Goal: Task Accomplishment & Management: Use online tool/utility

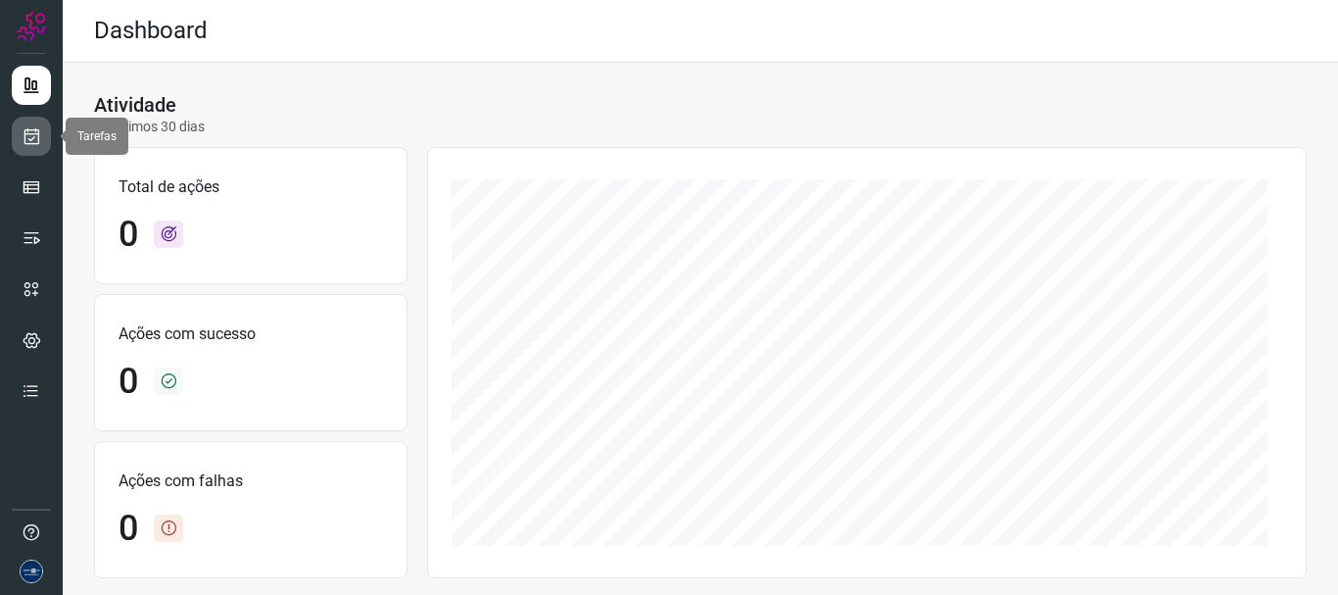
click at [32, 138] on icon at bounding box center [32, 136] width 21 height 20
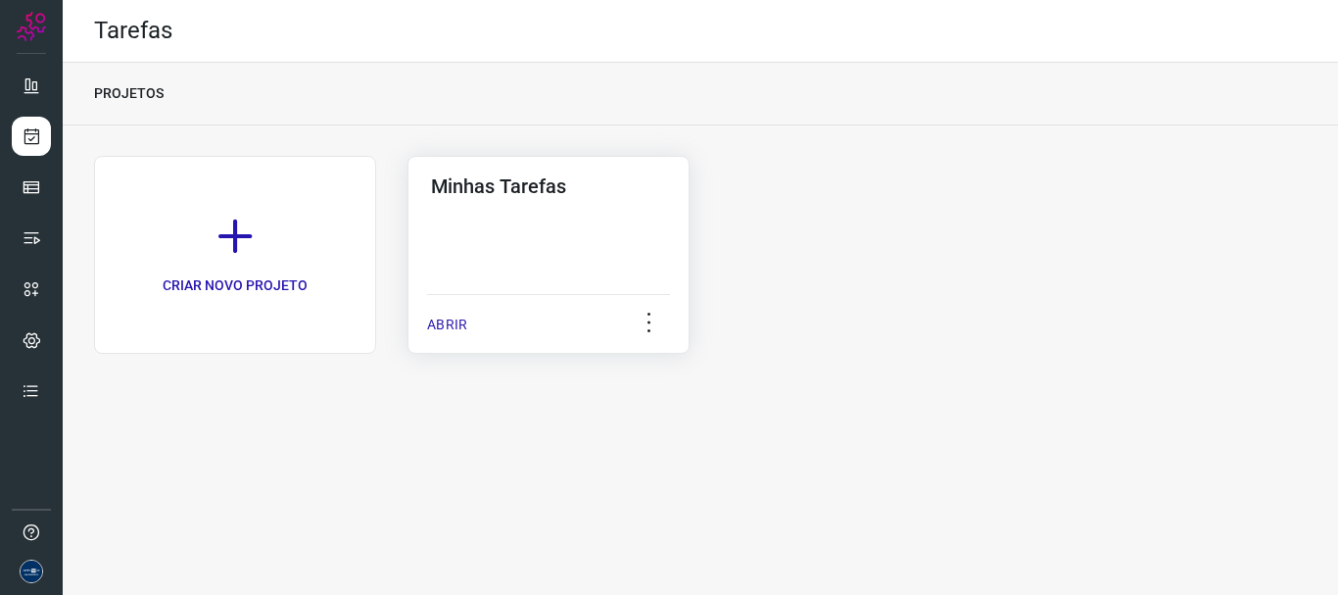
click at [452, 324] on p "ABRIR" at bounding box center [447, 324] width 40 height 21
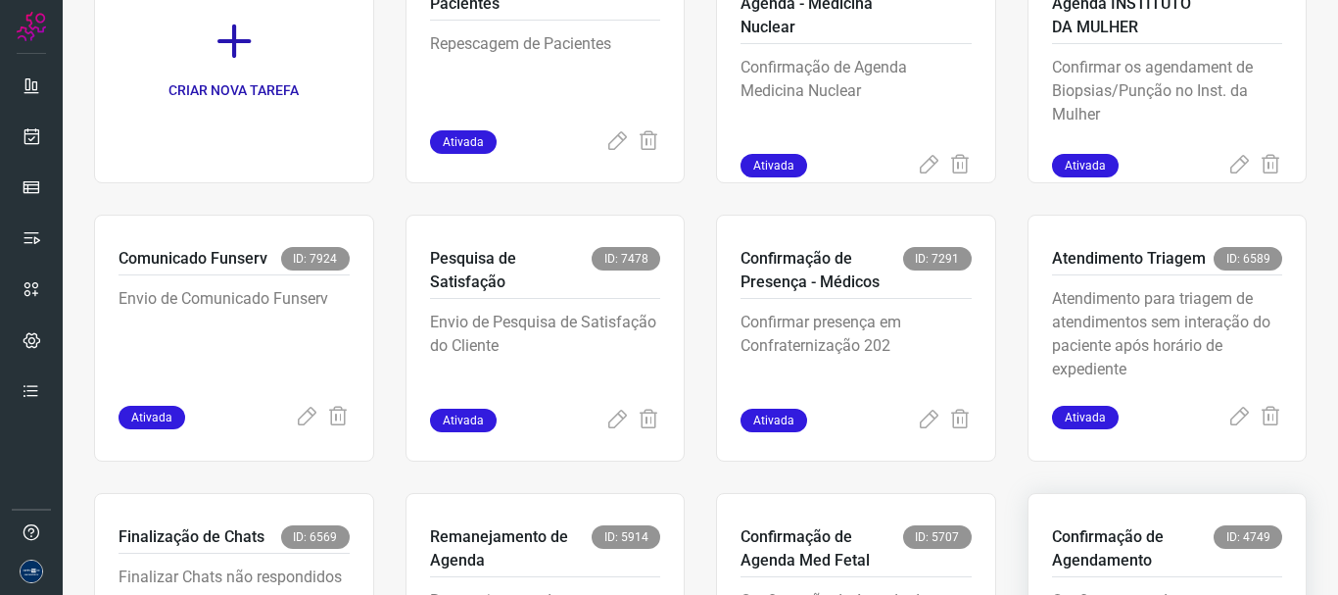
scroll to position [413, 0]
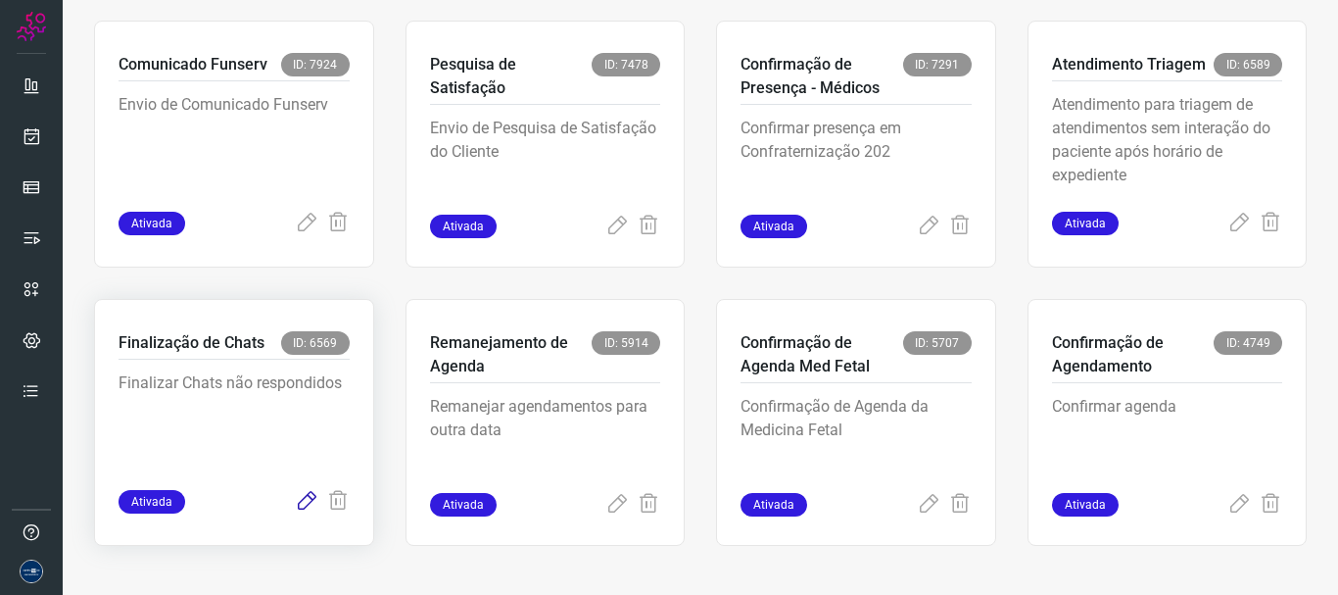
click at [296, 498] on icon at bounding box center [307, 502] width 24 height 24
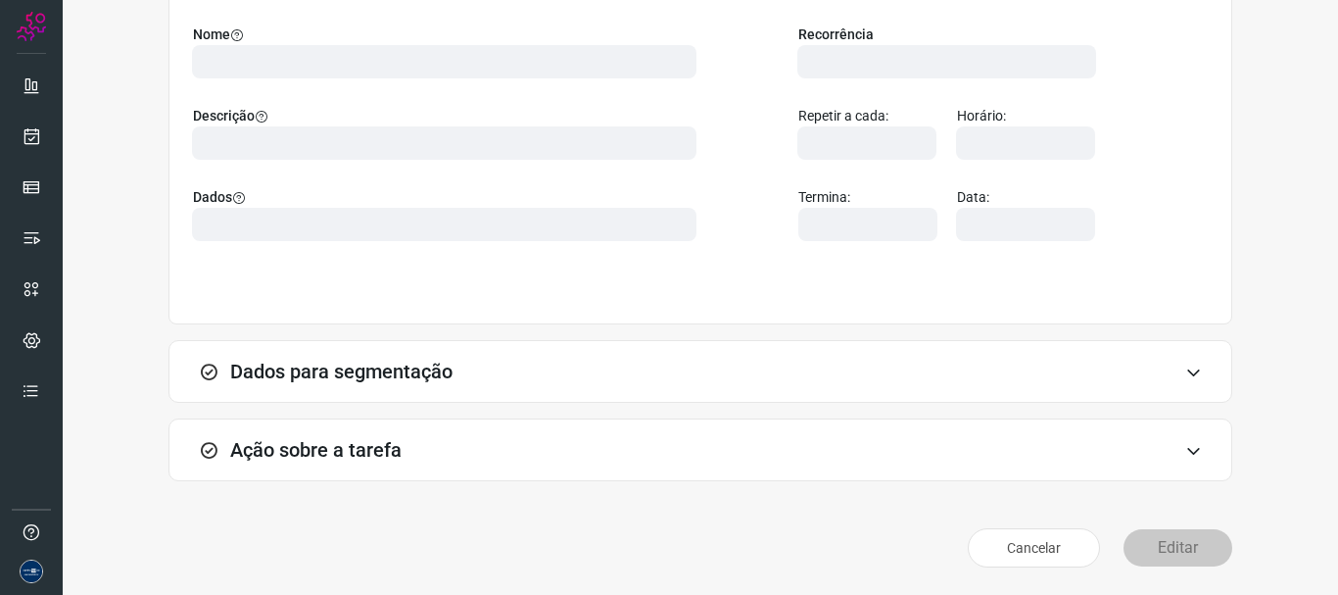
scroll to position [170, 0]
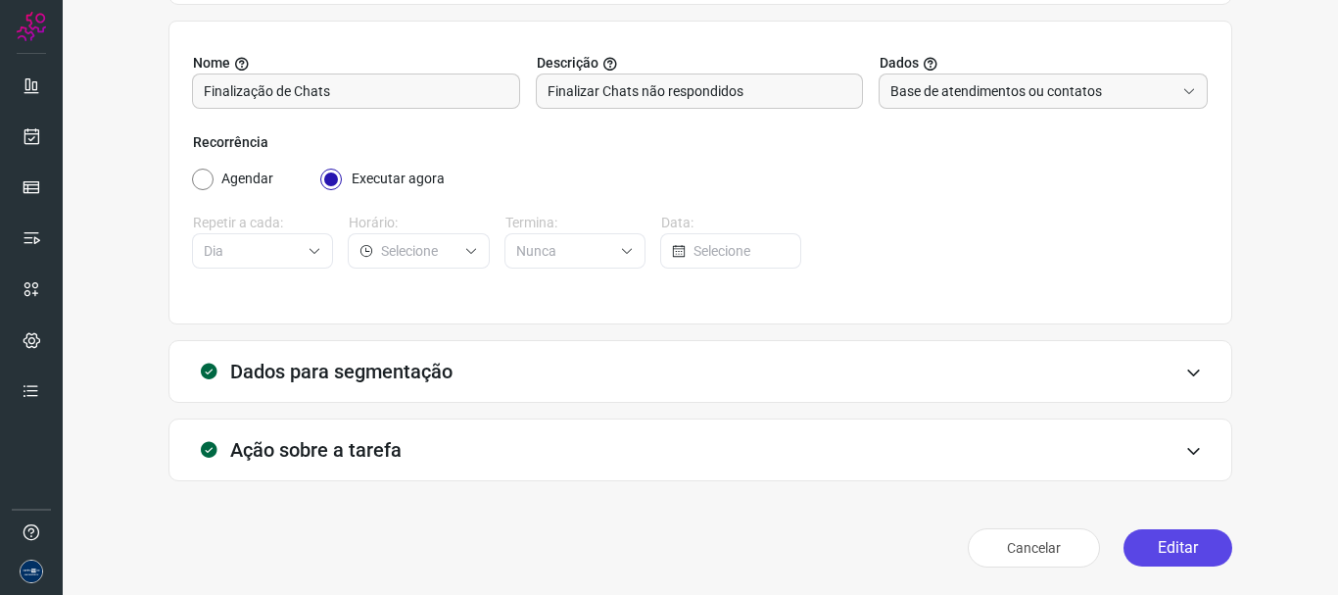
click at [1165, 542] on button "Editar" at bounding box center [1178, 547] width 109 height 37
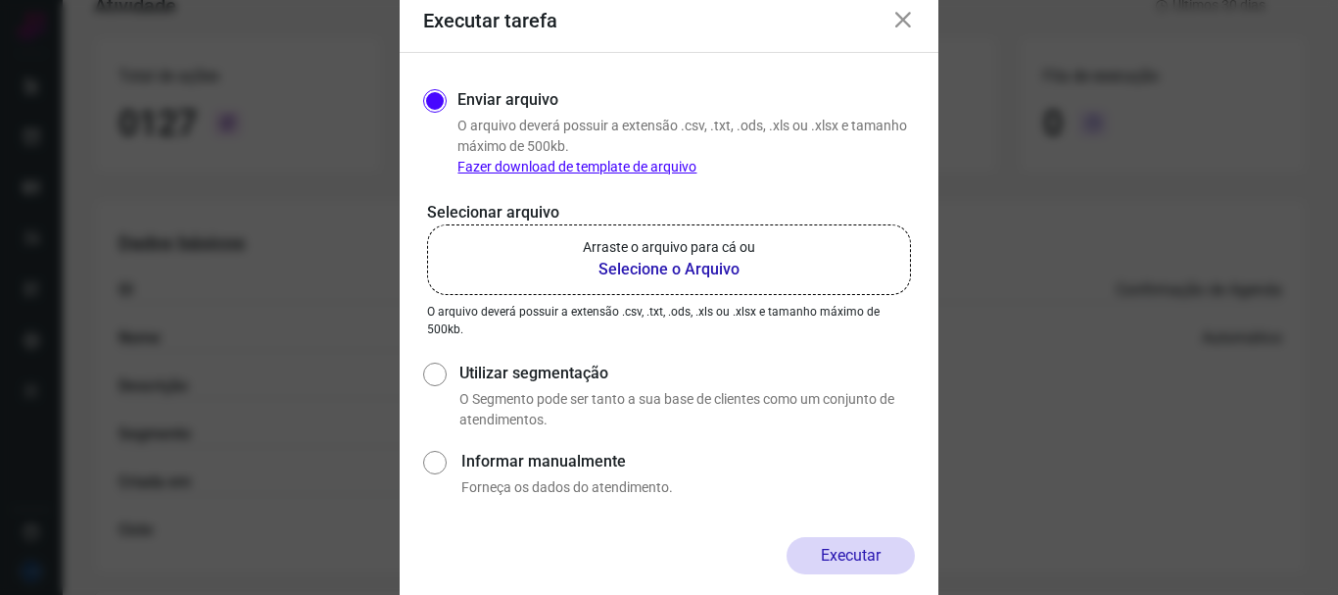
click at [520, 377] on label "Utilizar segmentação" at bounding box center [687, 373] width 456 height 24
click at [444, 377] on input "Utilizar segmentação" at bounding box center [433, 394] width 21 height 72
radio input "true"
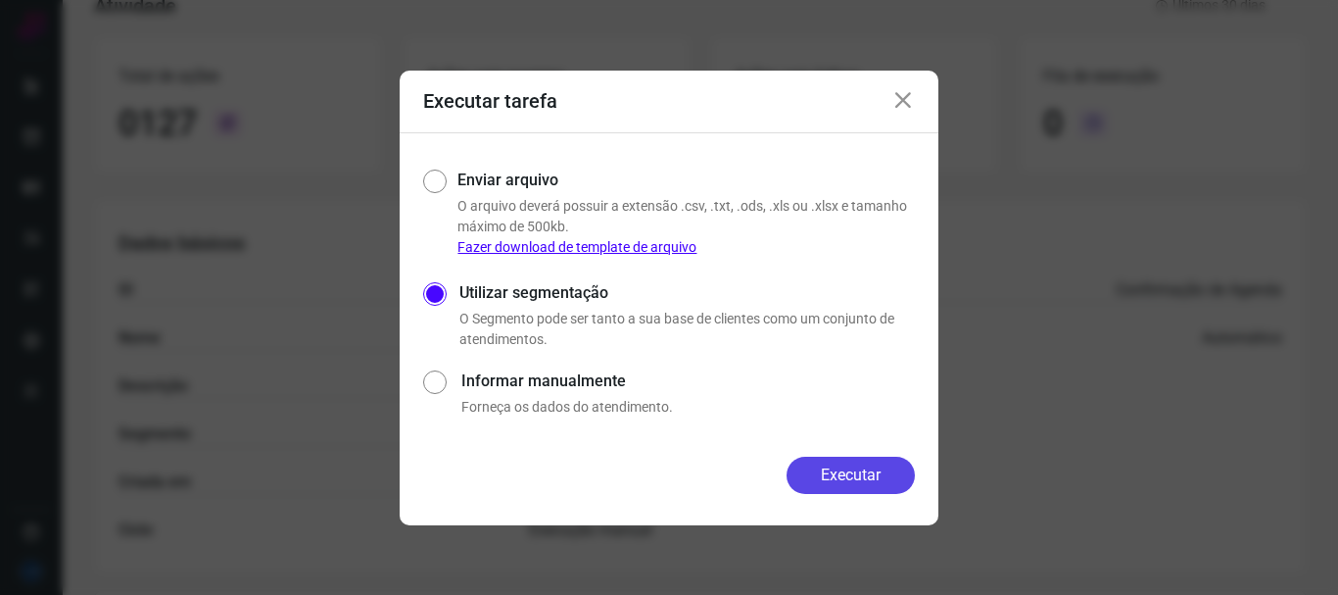
click at [852, 478] on button "Executar" at bounding box center [851, 475] width 128 height 37
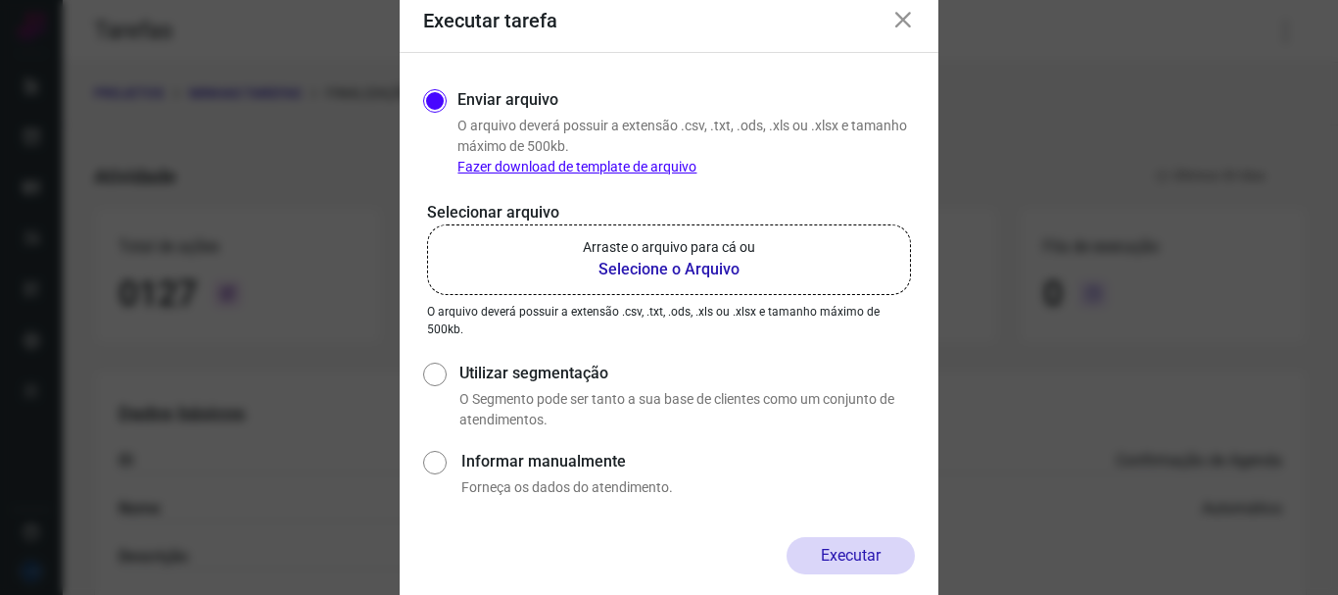
click at [897, 22] on icon at bounding box center [903, 21] width 24 height 24
